Goal: Find contact information: Find contact information

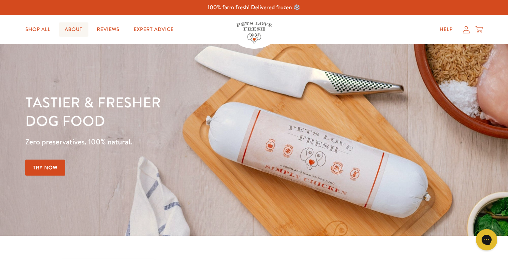
click at [76, 30] on link "About" at bounding box center [73, 29] width 29 height 14
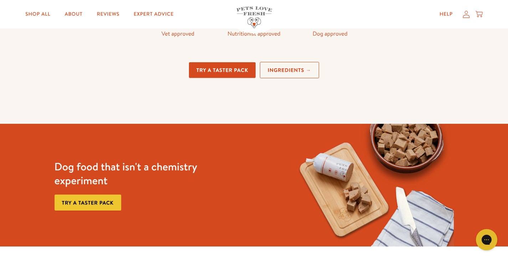
scroll to position [1885, 0]
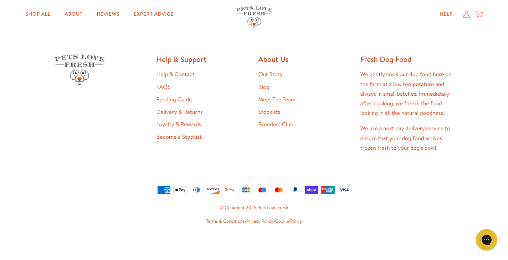
click at [179, 74] on link "Help & Contact" at bounding box center [175, 75] width 38 height 8
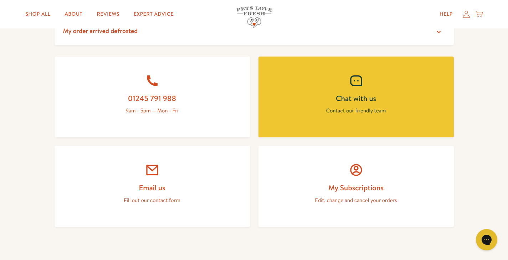
scroll to position [207, 0]
